Goal: Find specific page/section: Find specific page/section

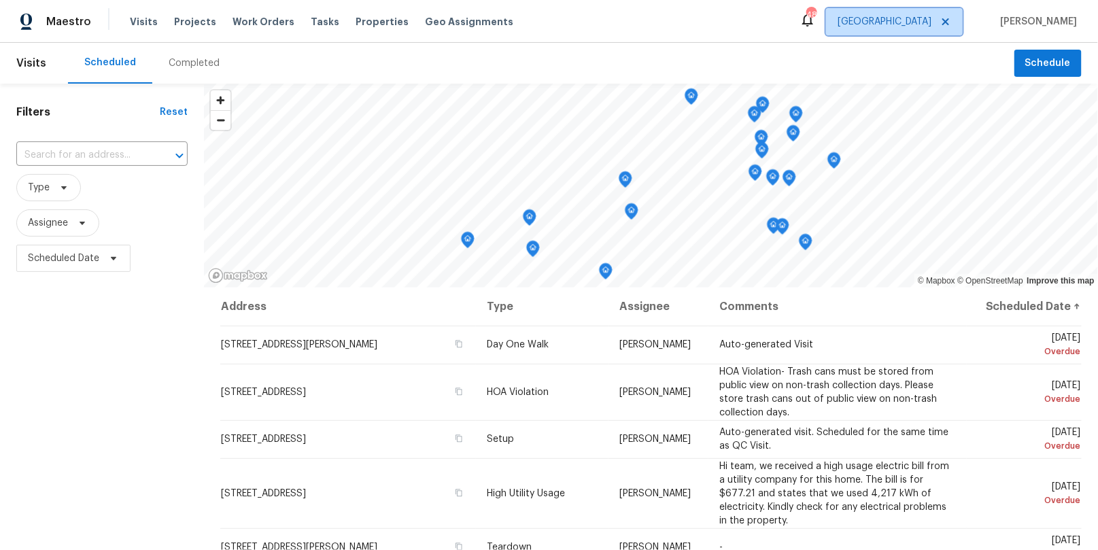
click at [931, 18] on span "[GEOGRAPHIC_DATA]" at bounding box center [885, 22] width 94 height 14
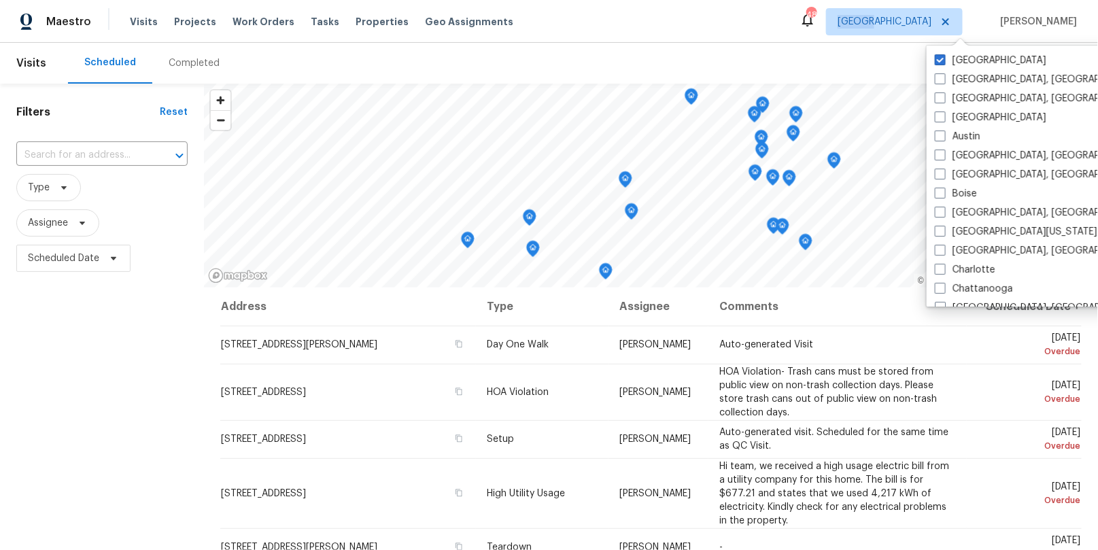
click at [931, 18] on span "[GEOGRAPHIC_DATA]" at bounding box center [885, 22] width 94 height 14
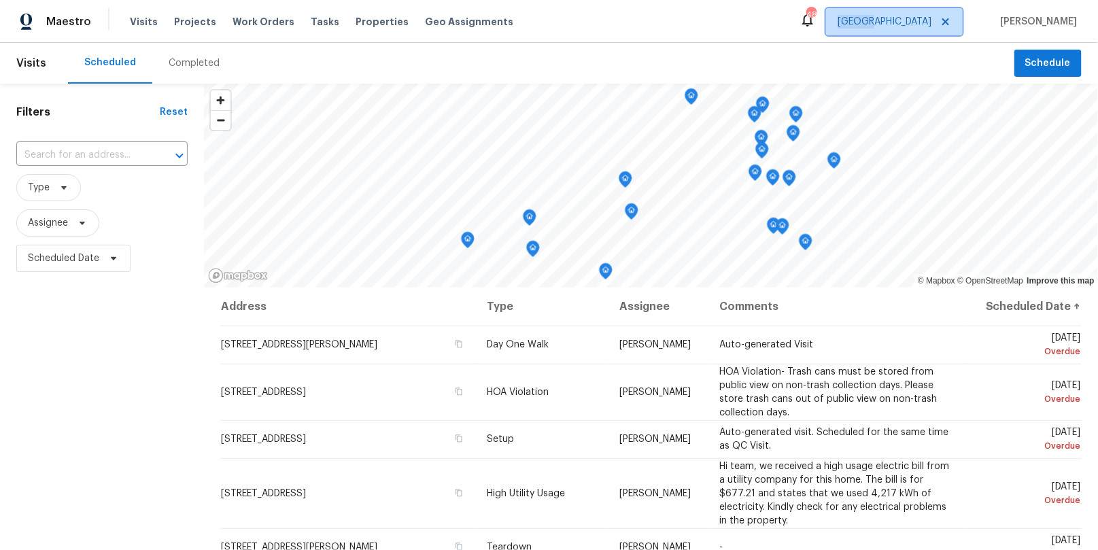
click at [931, 24] on span "[GEOGRAPHIC_DATA]" at bounding box center [885, 22] width 94 height 14
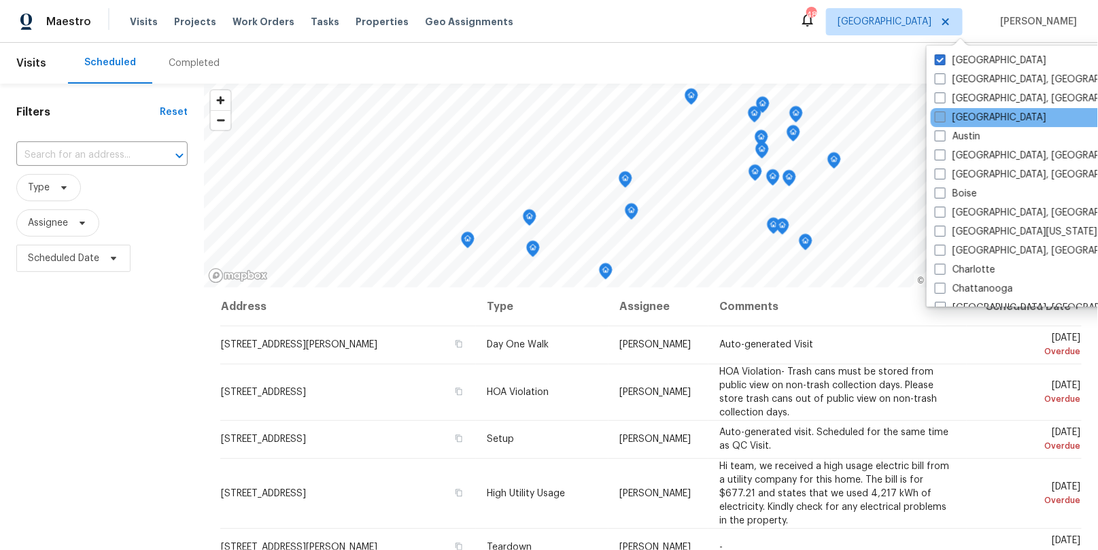
click at [954, 117] on label "[GEOGRAPHIC_DATA]" at bounding box center [990, 118] width 111 height 14
click at [944, 117] on input "[GEOGRAPHIC_DATA]" at bounding box center [939, 115] width 9 height 9
checkbox input "true"
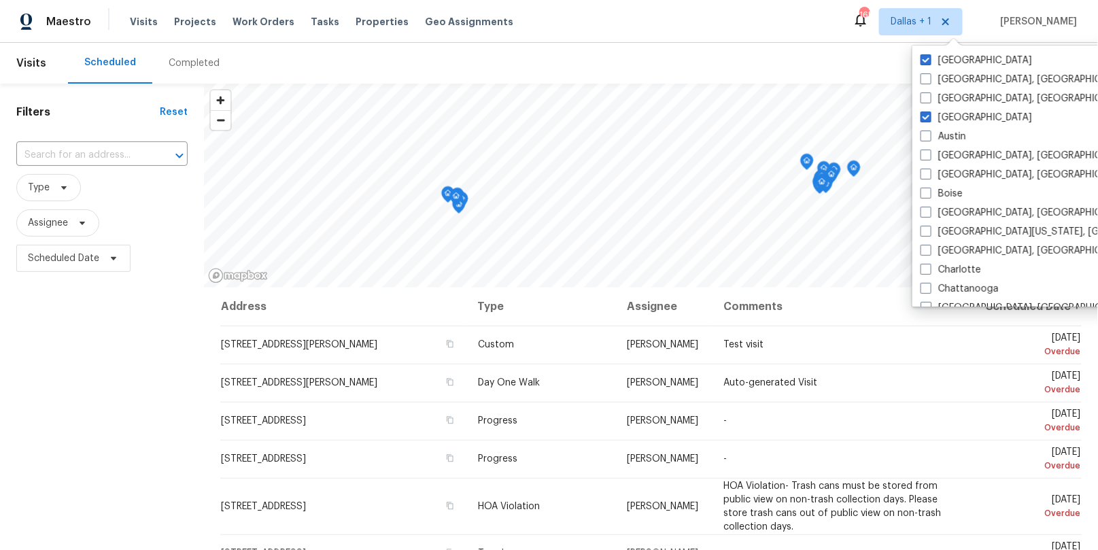
click at [192, 59] on div "Completed" at bounding box center [194, 63] width 51 height 14
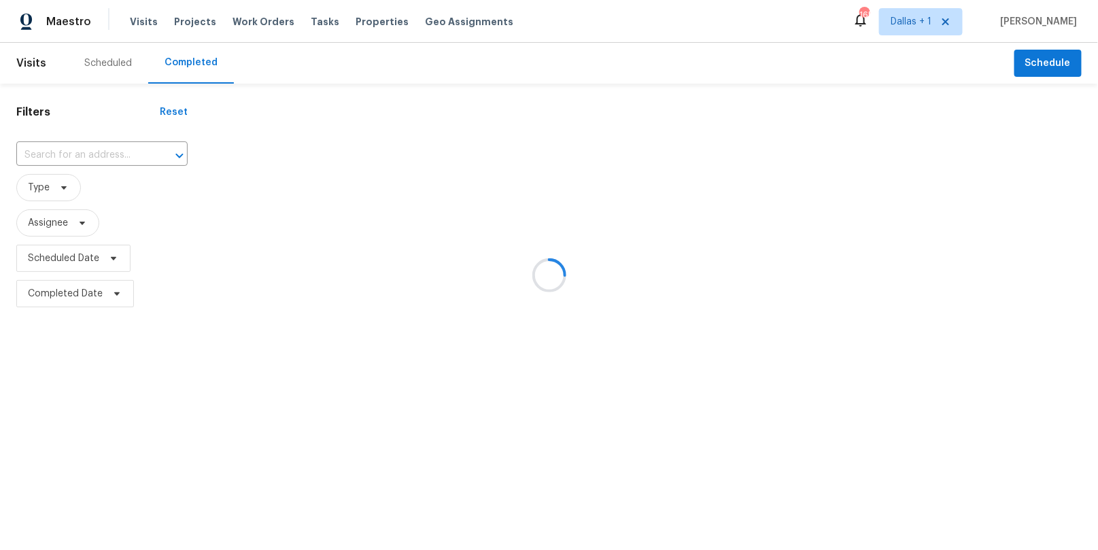
click at [78, 142] on div at bounding box center [549, 275] width 1098 height 550
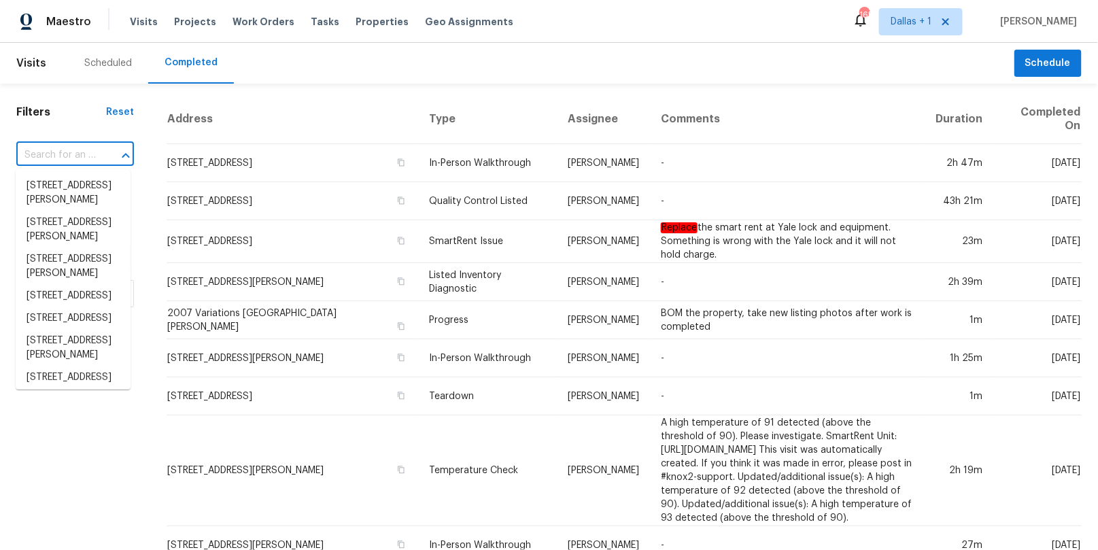
click at [70, 152] on input "text" at bounding box center [56, 155] width 80 height 21
paste input "[STREET_ADDRESS][PERSON_NAME]"
type input "[STREET_ADDRESS][PERSON_NAME]"
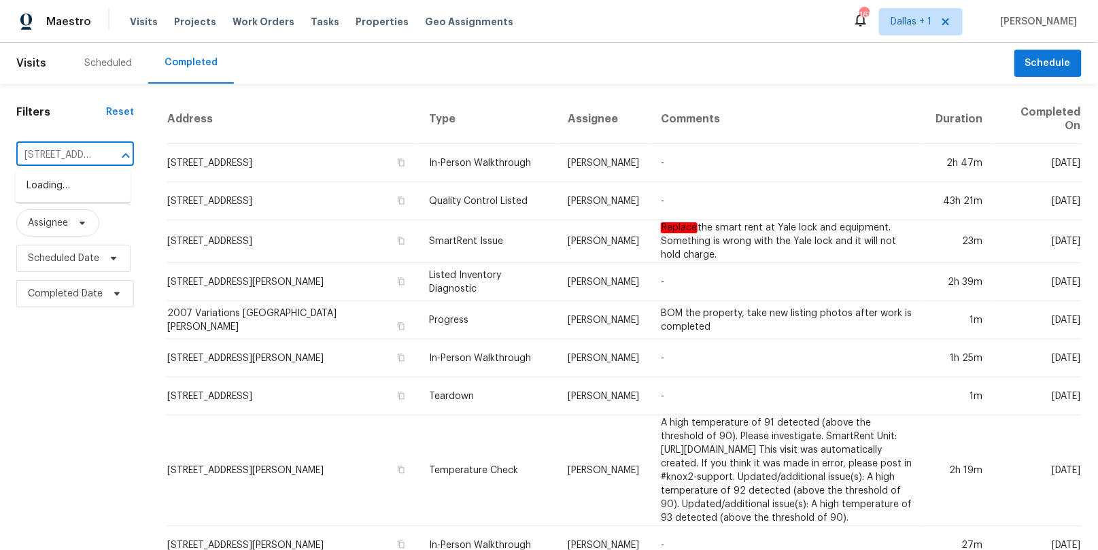
scroll to position [0, 114]
click at [82, 190] on li "[STREET_ADDRESS][PERSON_NAME]" at bounding box center [73, 193] width 115 height 37
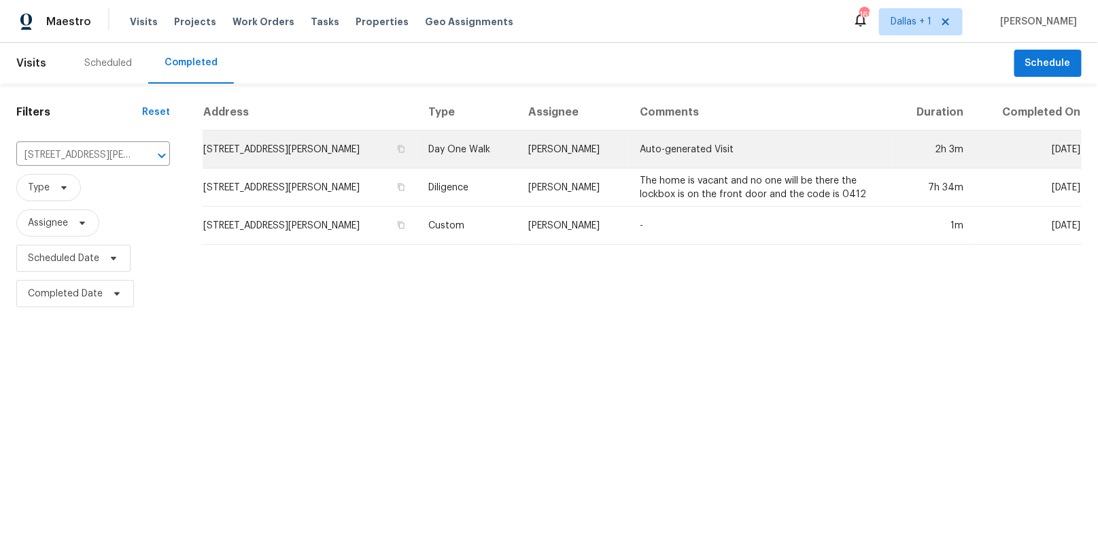
click at [480, 146] on td "Day One Walk" at bounding box center [468, 150] width 100 height 38
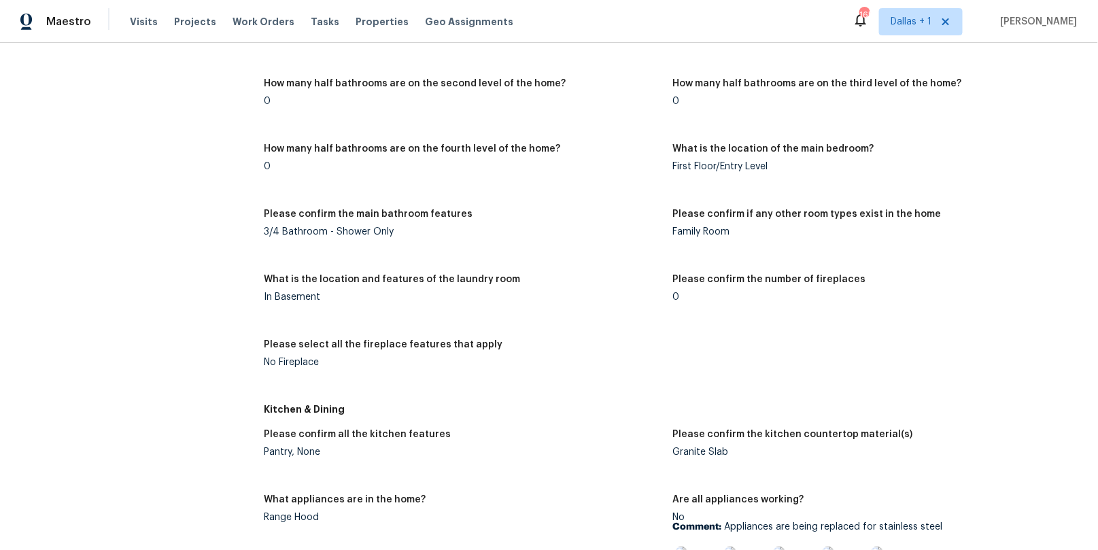
scroll to position [1438, 0]
